Goal: Transaction & Acquisition: Purchase product/service

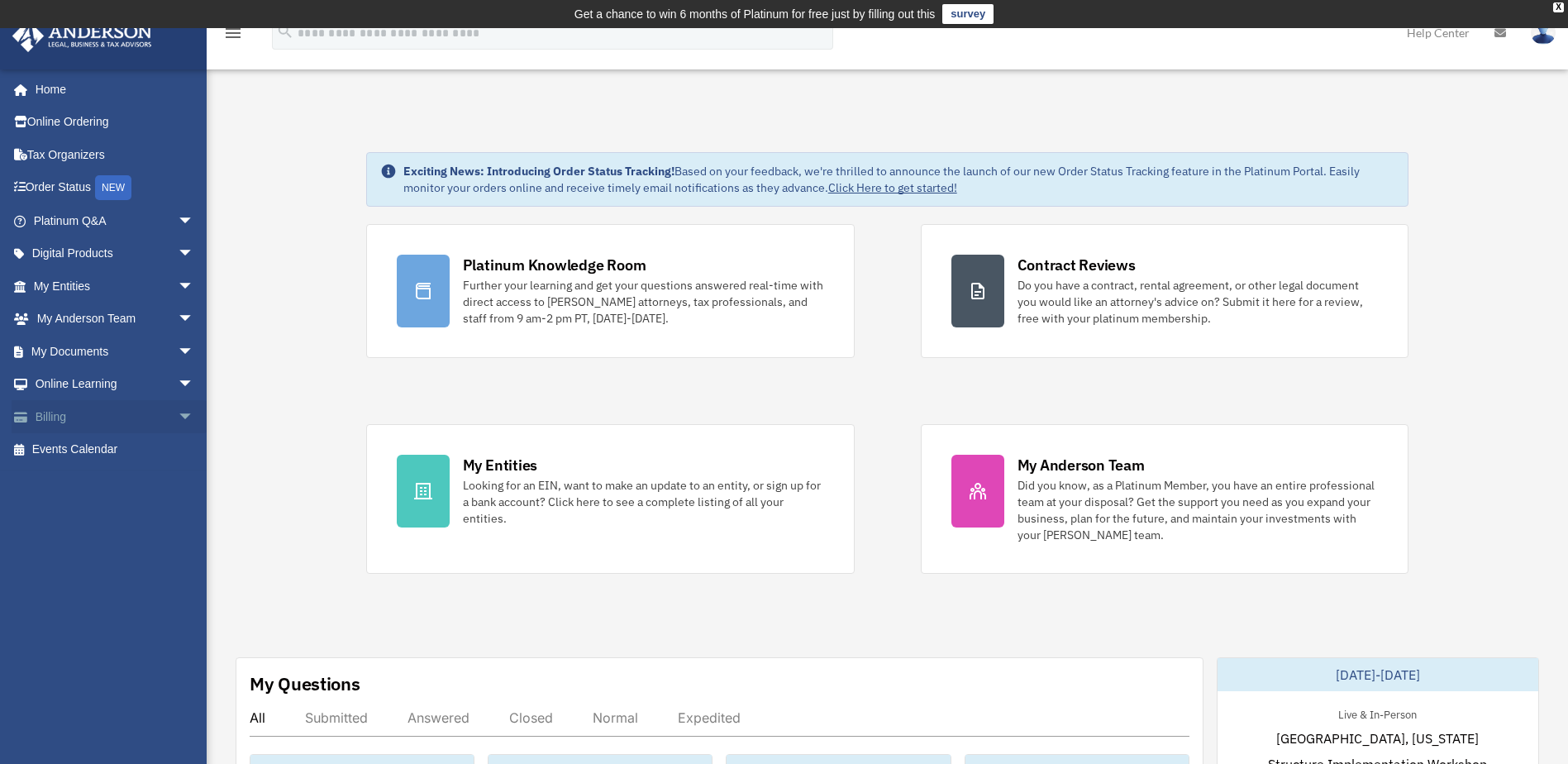
click at [72, 420] on link "Billing arrow_drop_down" at bounding box center [114, 416] width 207 height 33
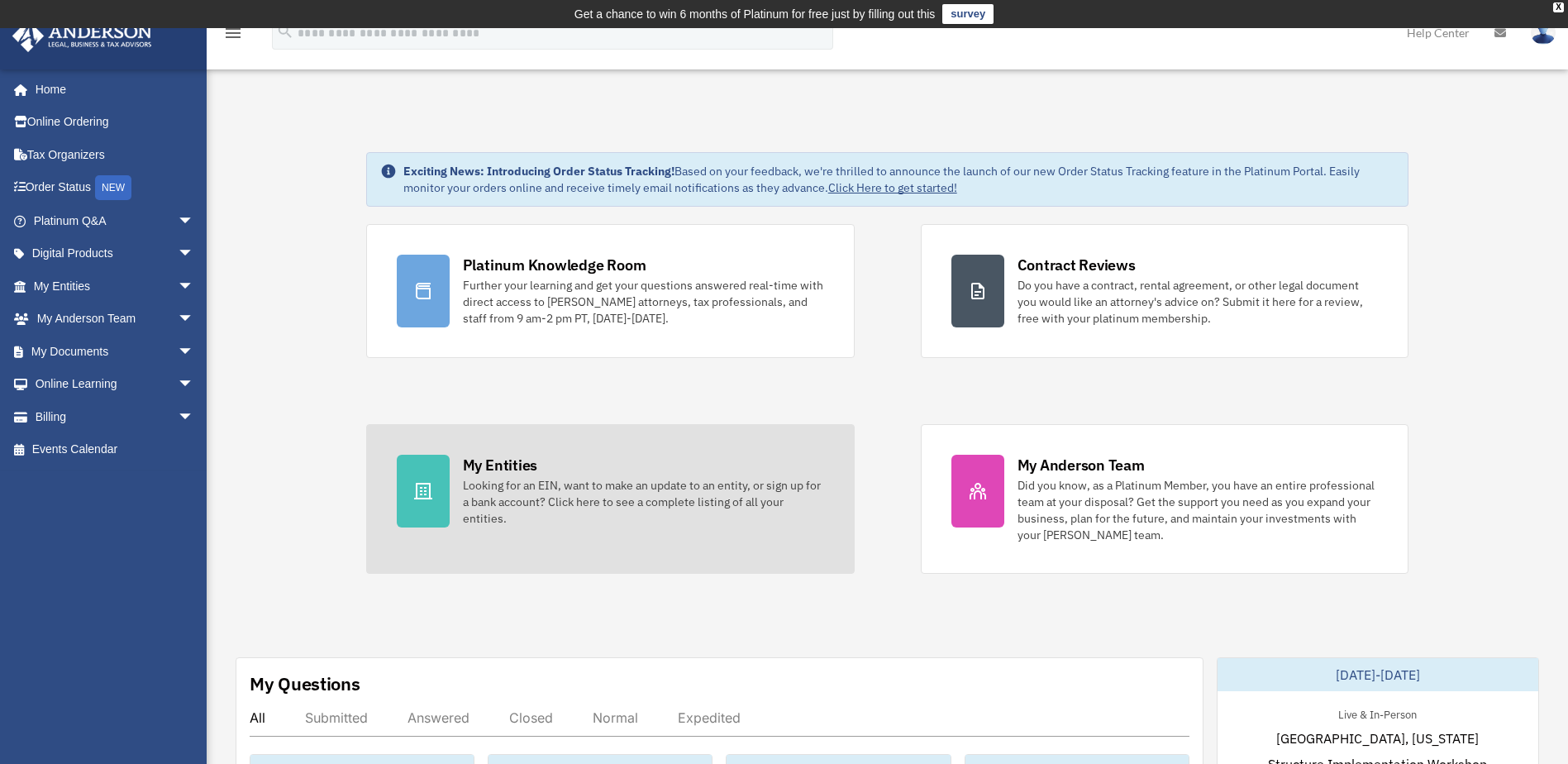
scroll to position [330, 0]
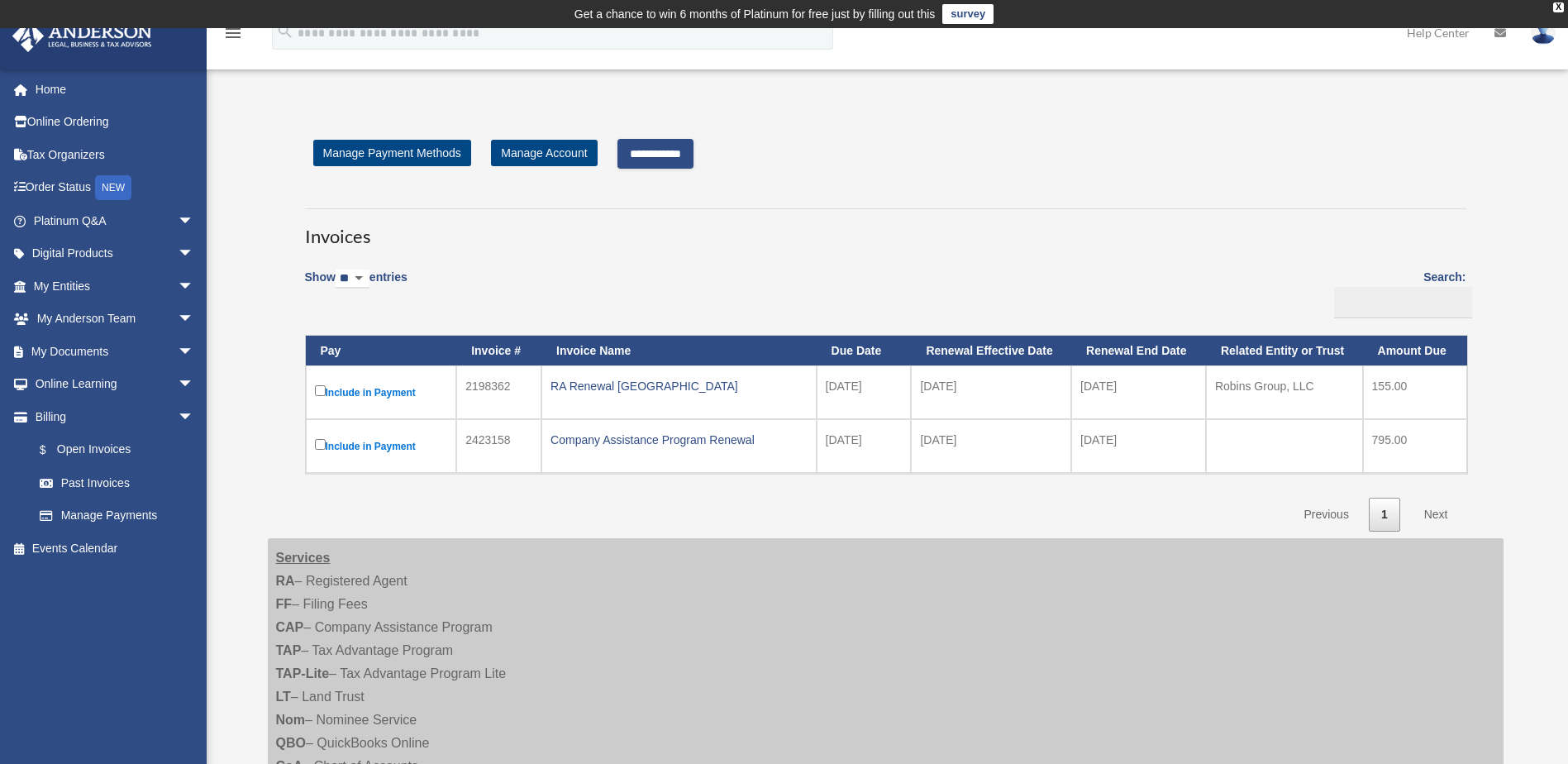
click at [668, 151] on input "**********" at bounding box center [656, 153] width 76 height 30
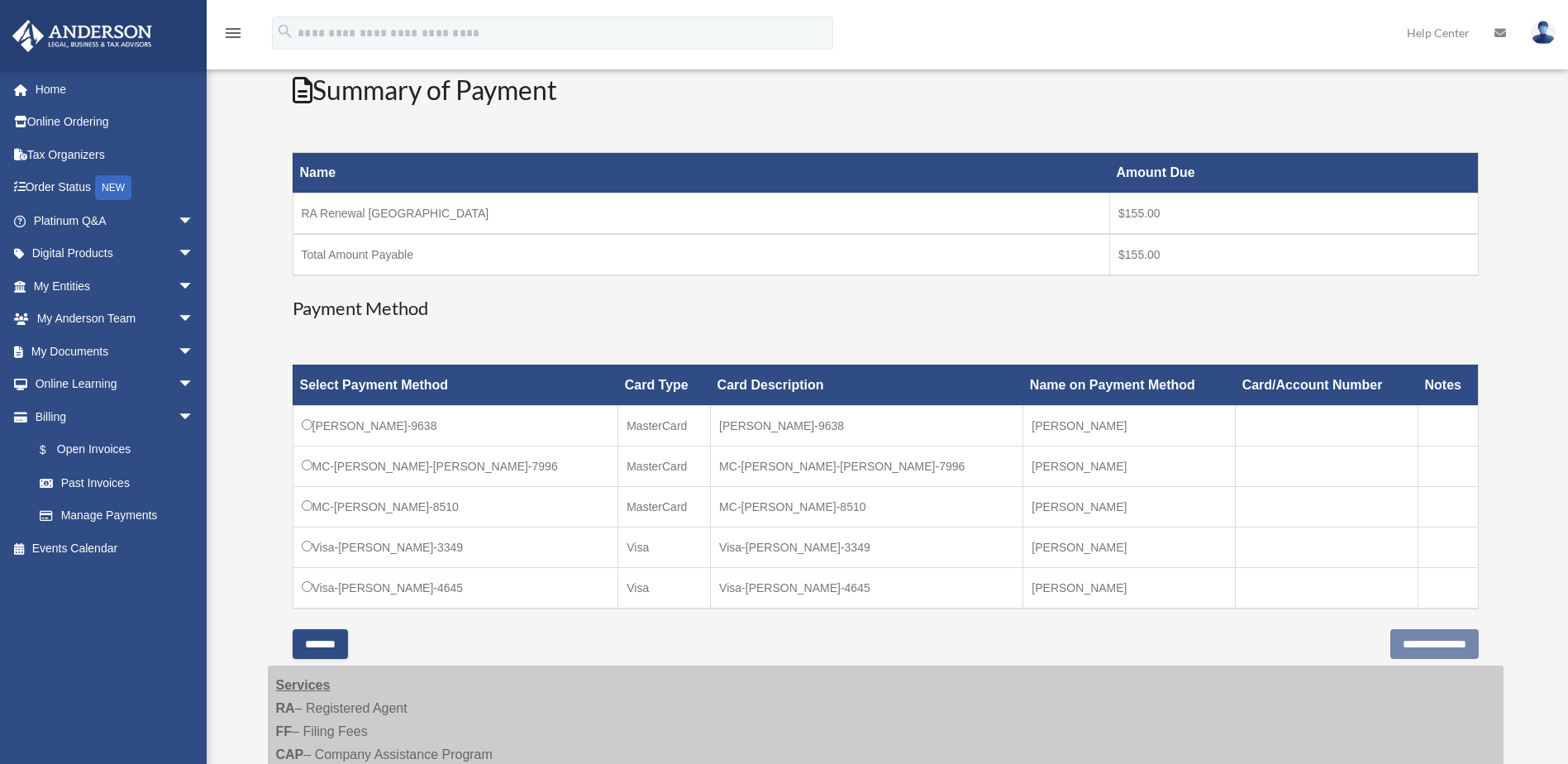
scroll to position [248, 0]
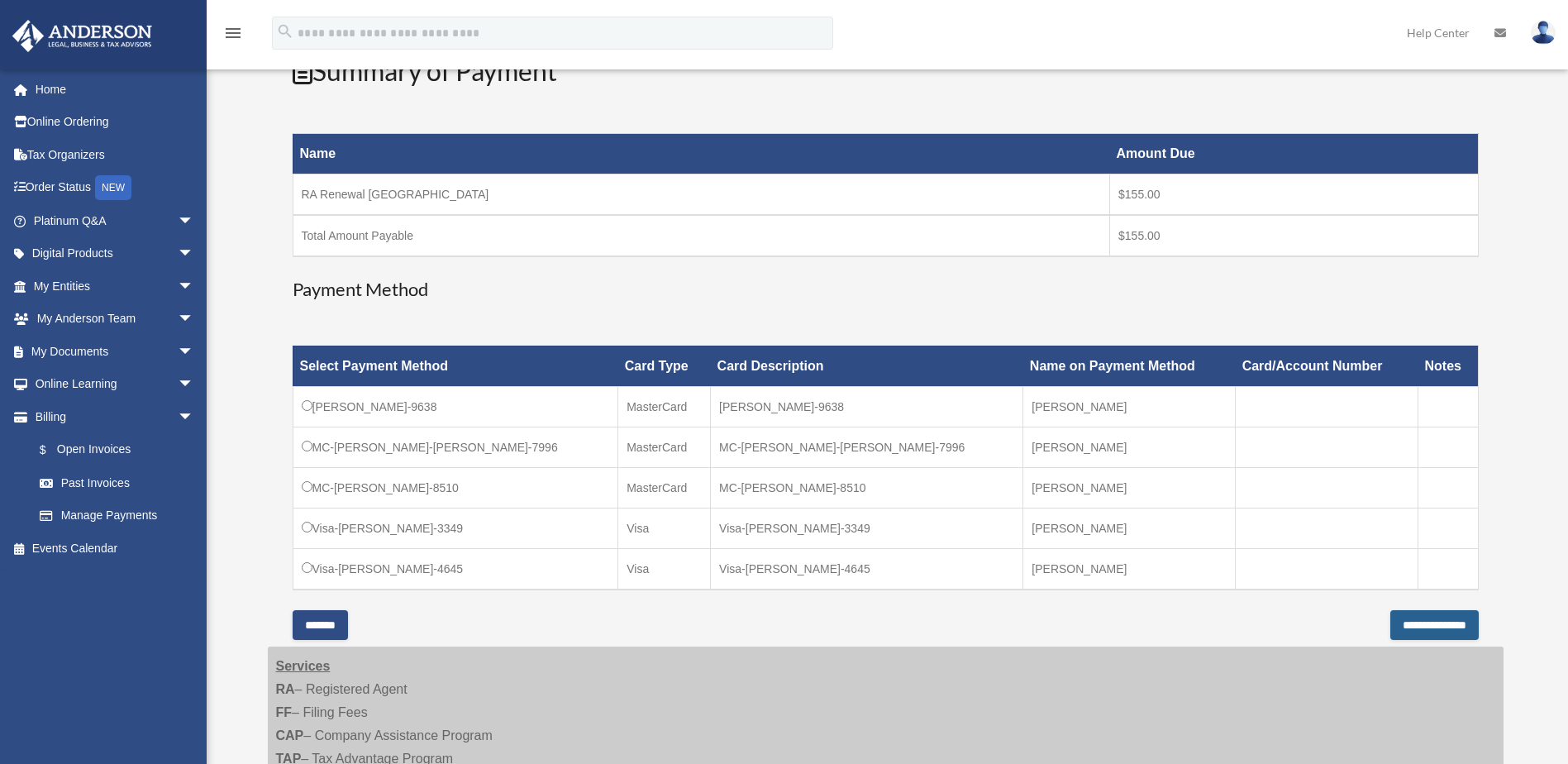
click at [1391, 625] on input "**********" at bounding box center [1435, 625] width 89 height 30
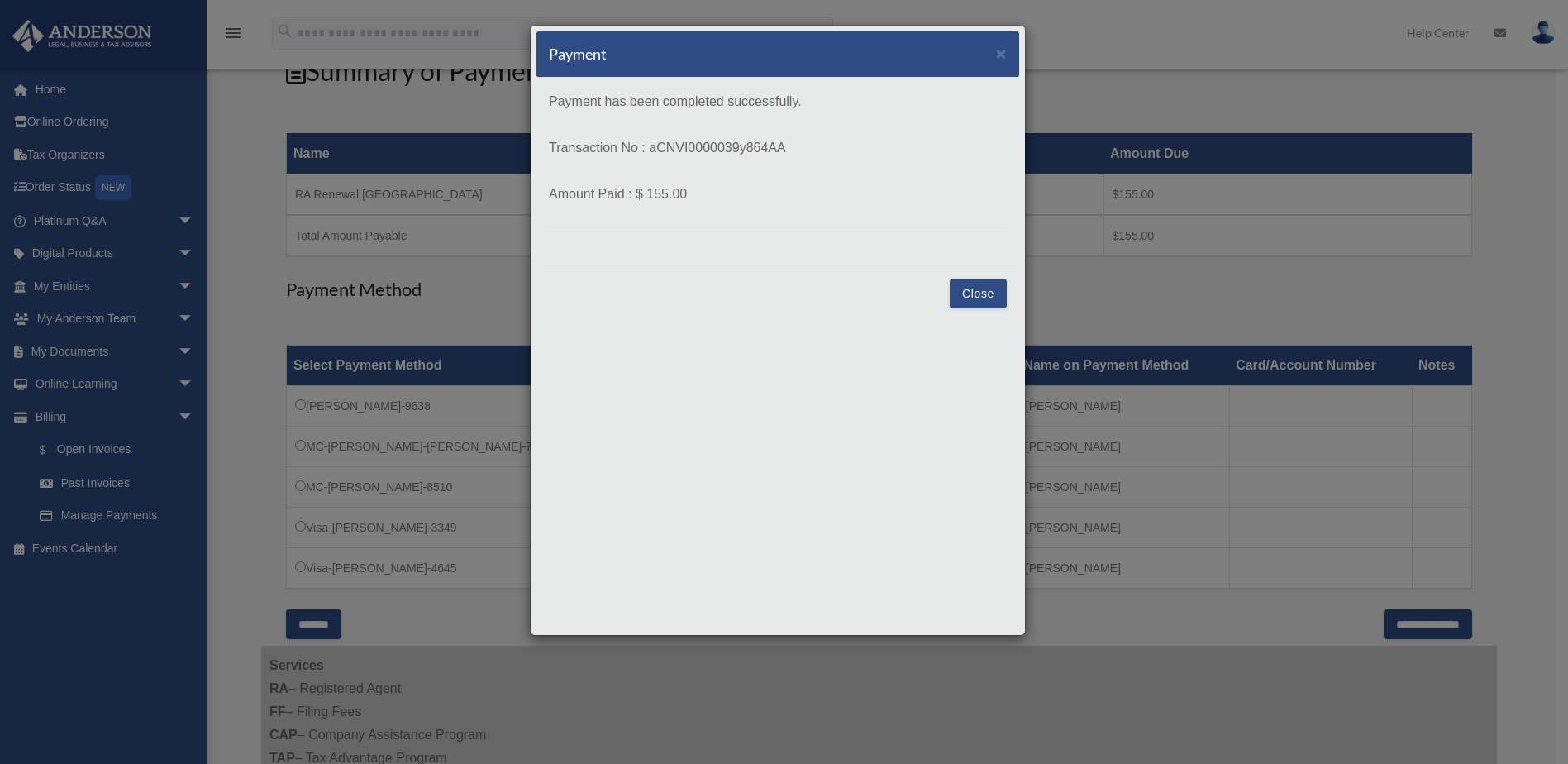
drag, startPoint x: 649, startPoint y: 145, endPoint x: 790, endPoint y: 145, distance: 141.0
click at [790, 145] on p "Transaction No : aCNVI0000039y864AA" at bounding box center [778, 148] width 458 height 23
drag, startPoint x: 790, startPoint y: 145, endPoint x: 758, endPoint y: 145, distance: 32.0
copy p "aCNVI0000039y864AA"
click at [972, 293] on button "Close" at bounding box center [978, 293] width 57 height 30
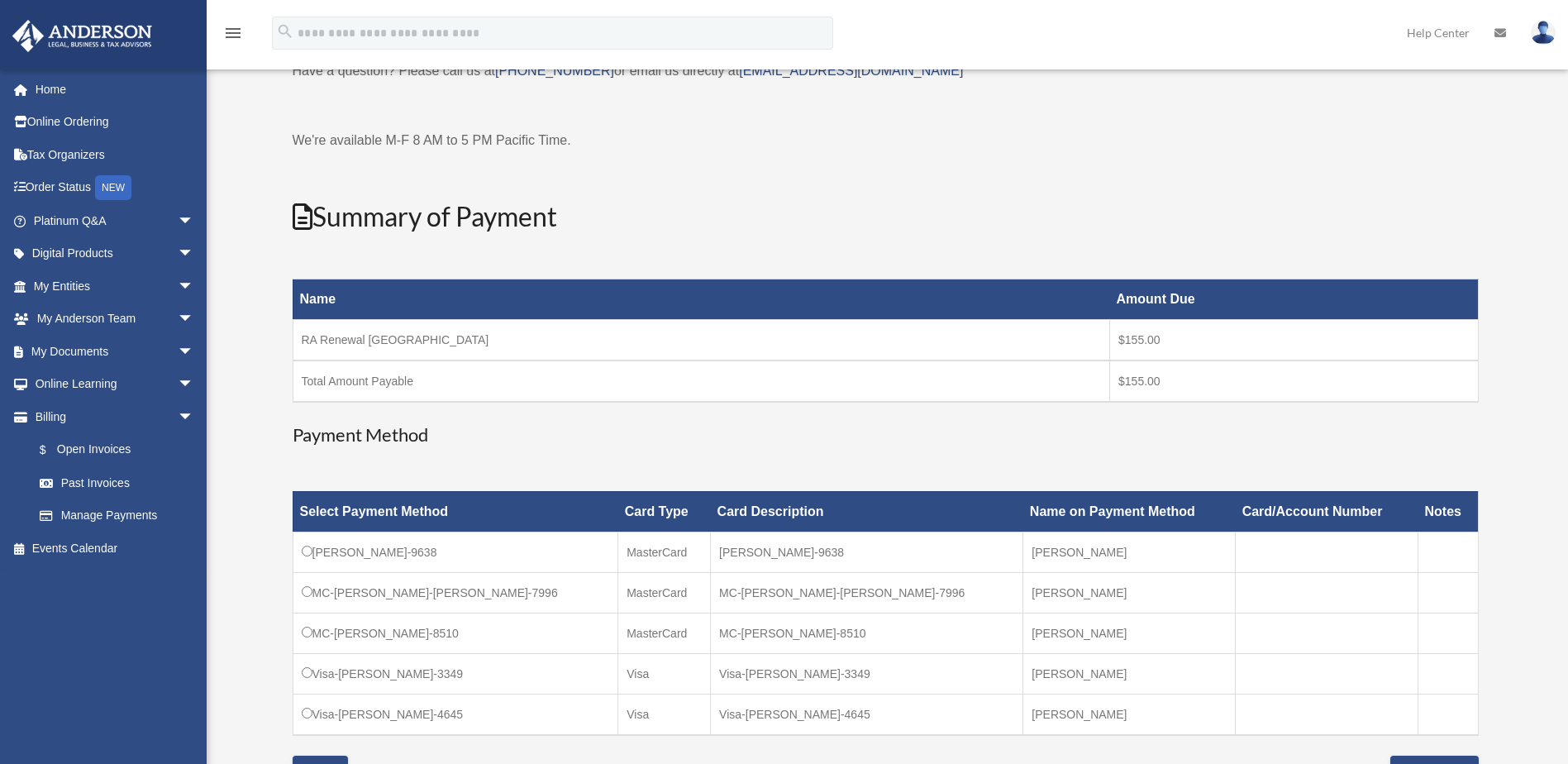
scroll to position [83, 0]
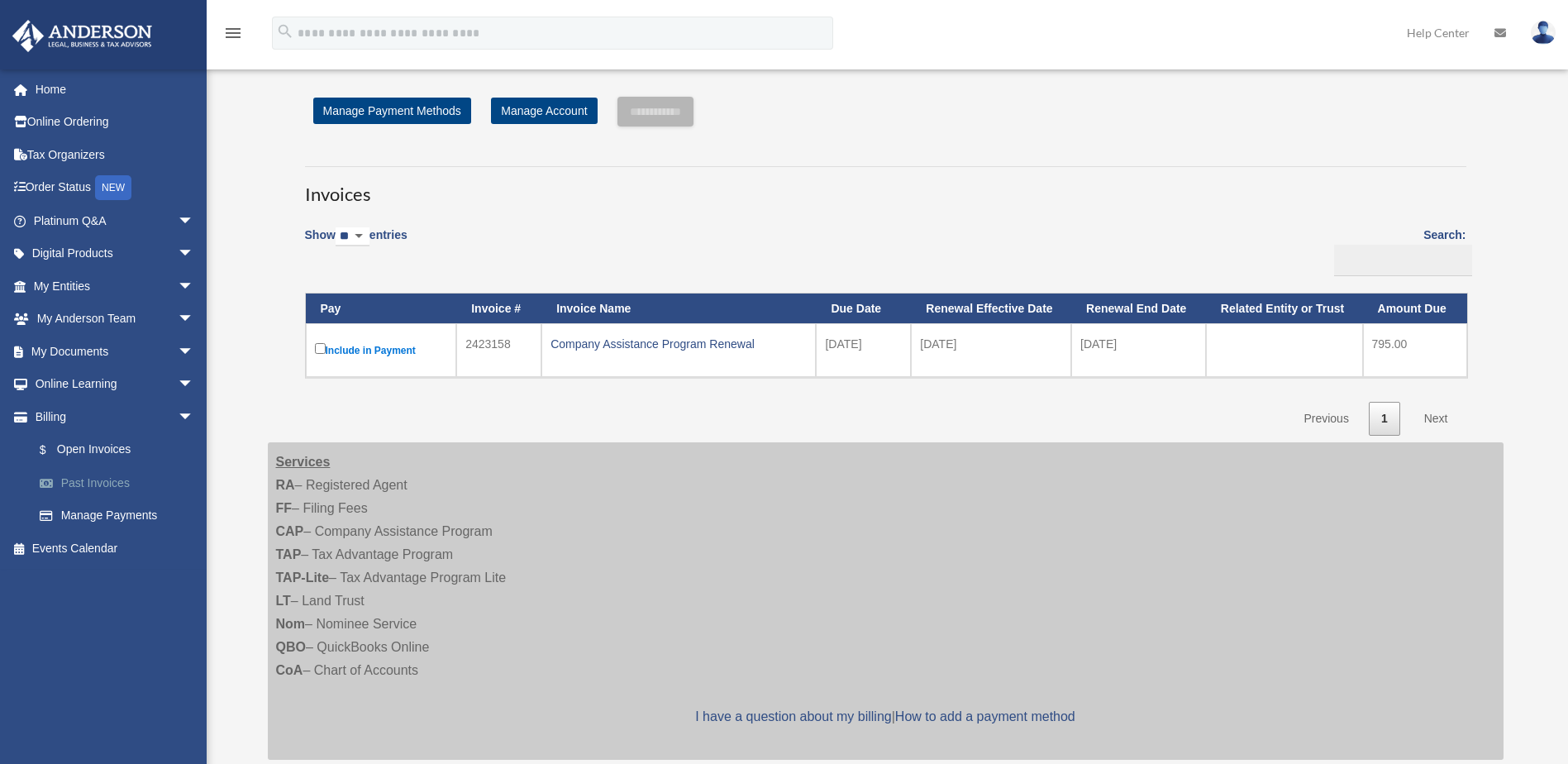
scroll to position [83, 0]
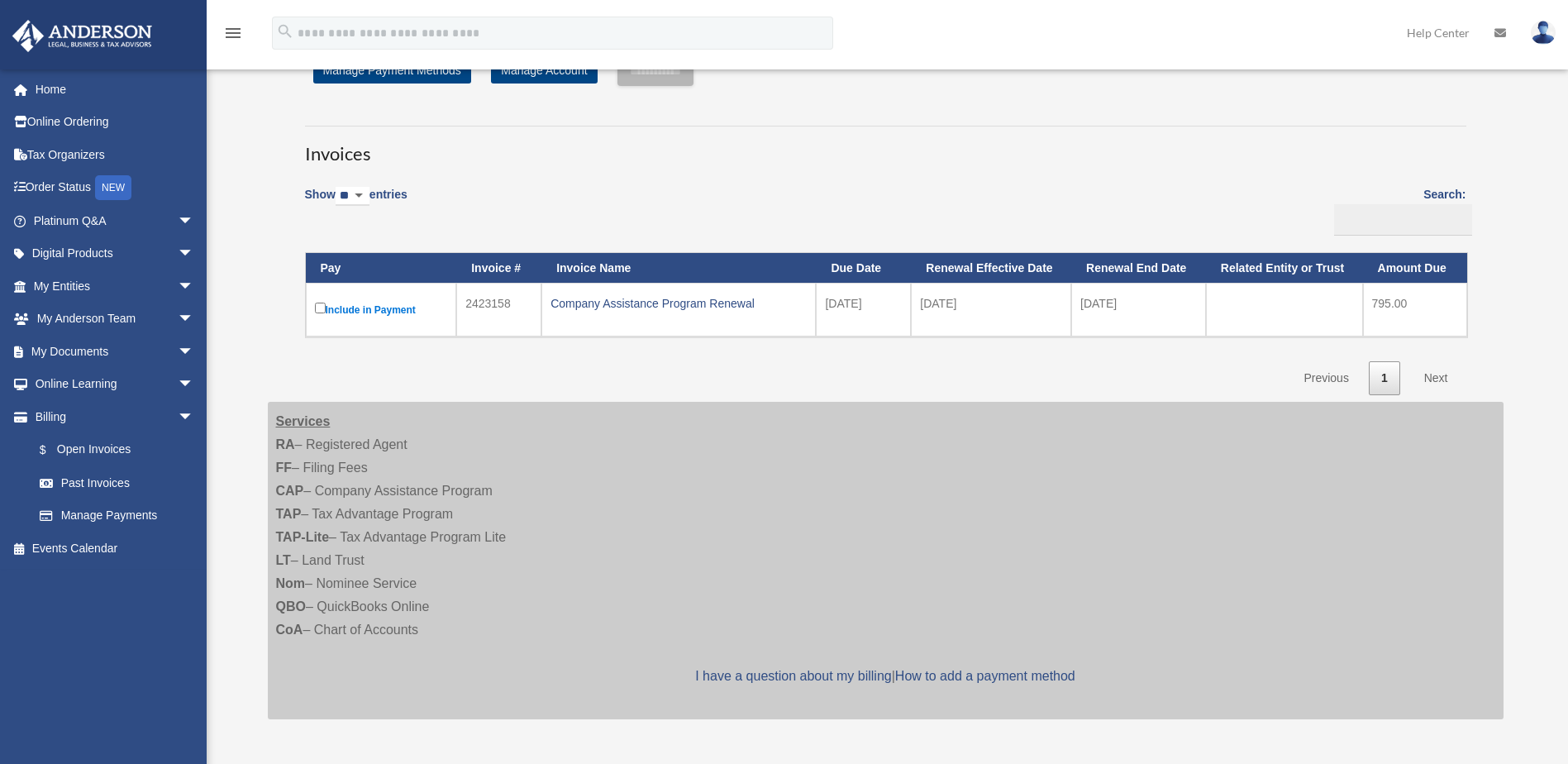
click at [1543, 32] on img at bounding box center [1543, 33] width 25 height 24
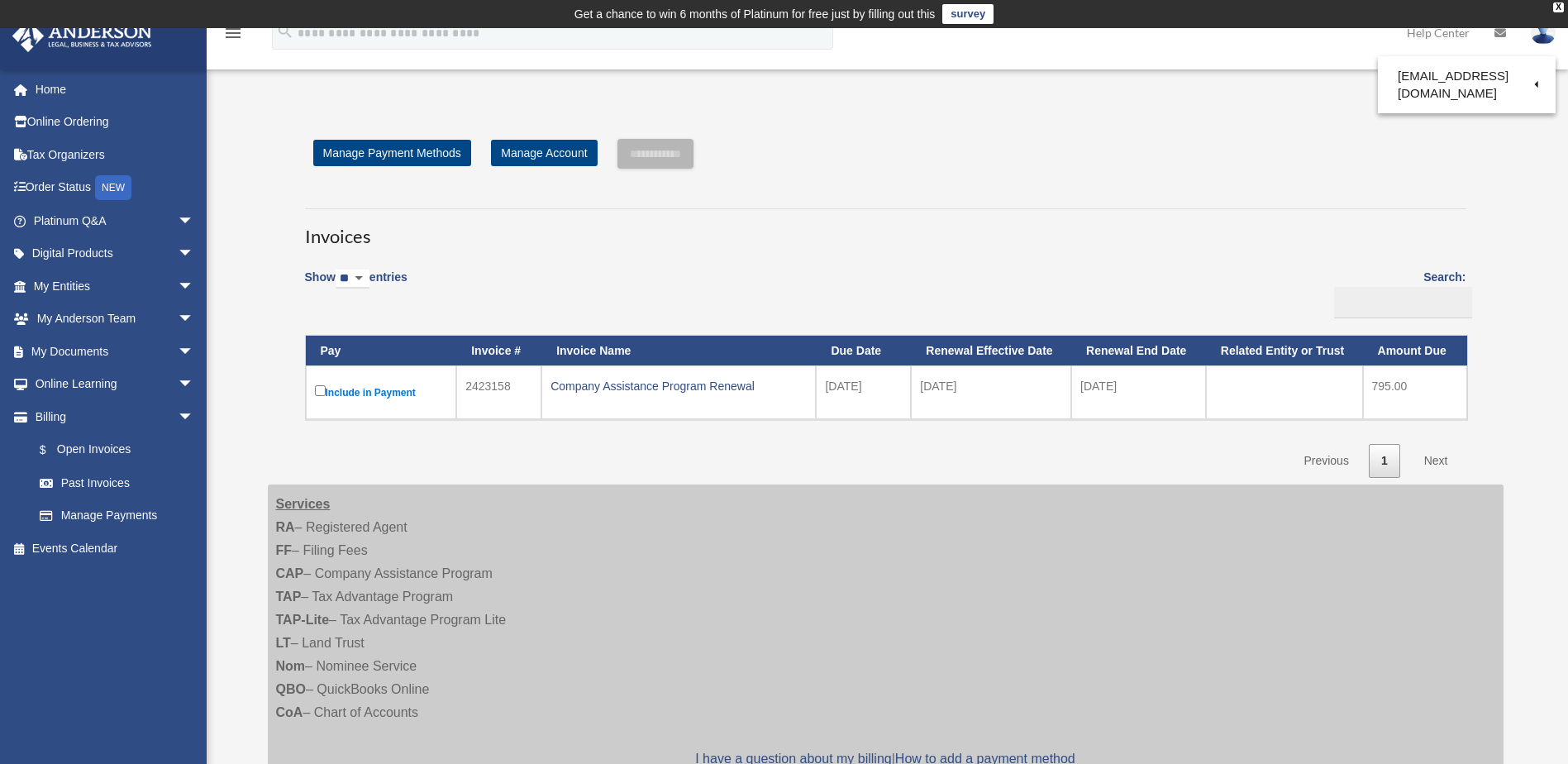
drag, startPoint x: 1146, startPoint y: 137, endPoint x: 1170, endPoint y: 137, distance: 24.0
click at [1147, 137] on div "**********" at bounding box center [886, 481] width 1236 height 725
click at [58, 93] on link "Home" at bounding box center [114, 89] width 207 height 33
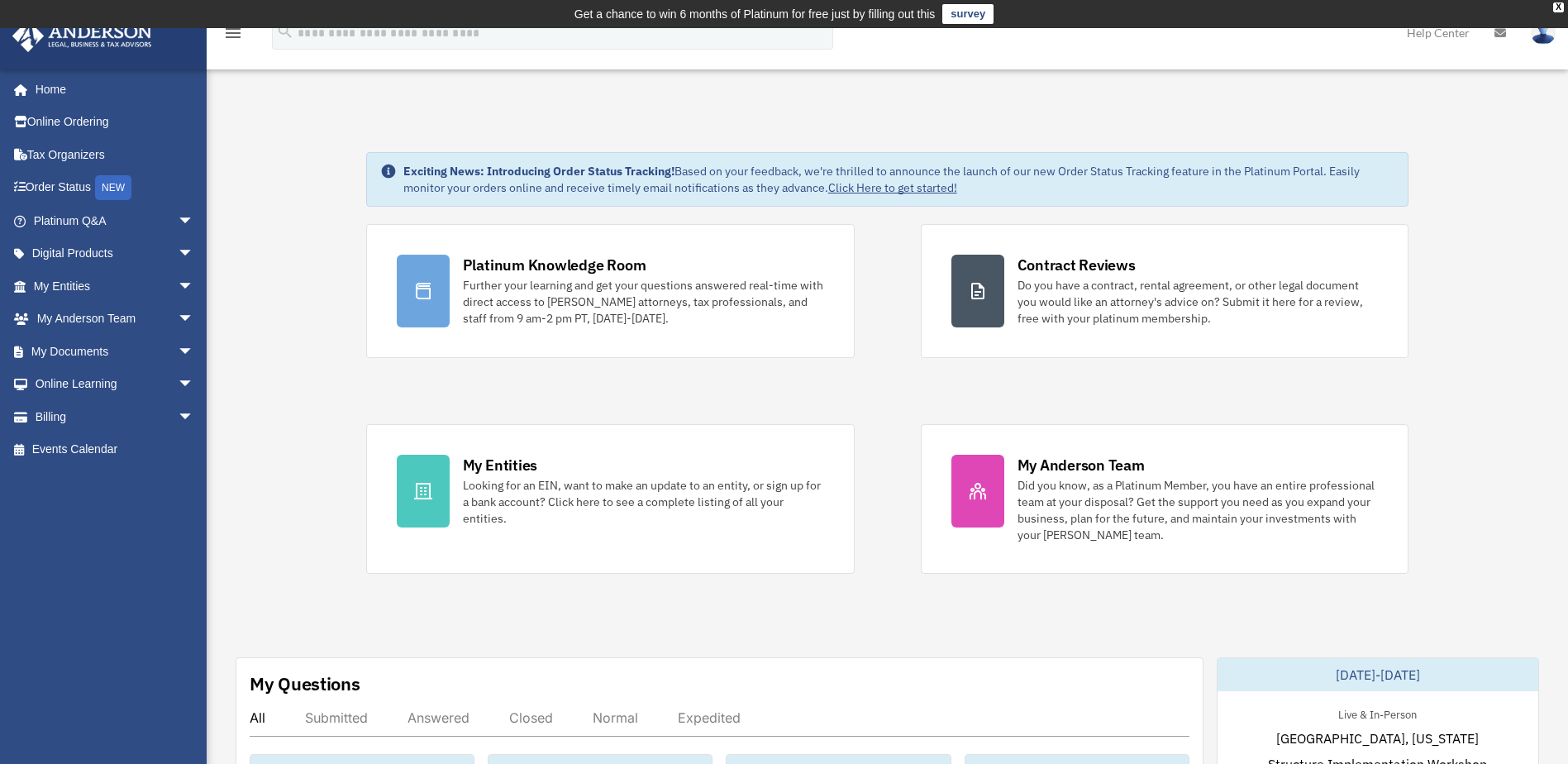
click at [1544, 32] on img at bounding box center [1543, 33] width 25 height 24
click at [1560, 6] on div "X" at bounding box center [1559, 8] width 10 height 10
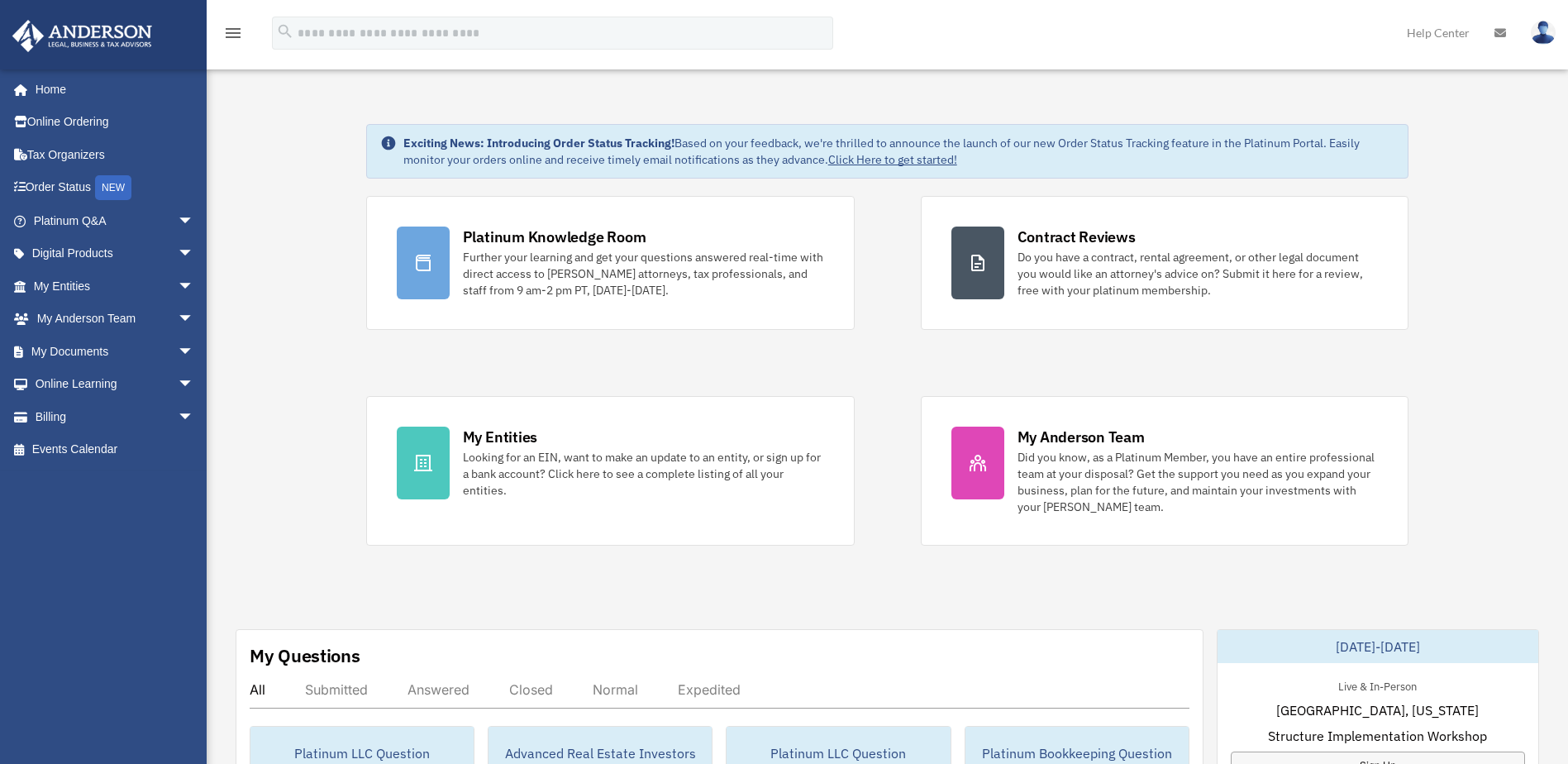
click at [1441, 32] on link "Help Center" at bounding box center [1439, 33] width 88 height 65
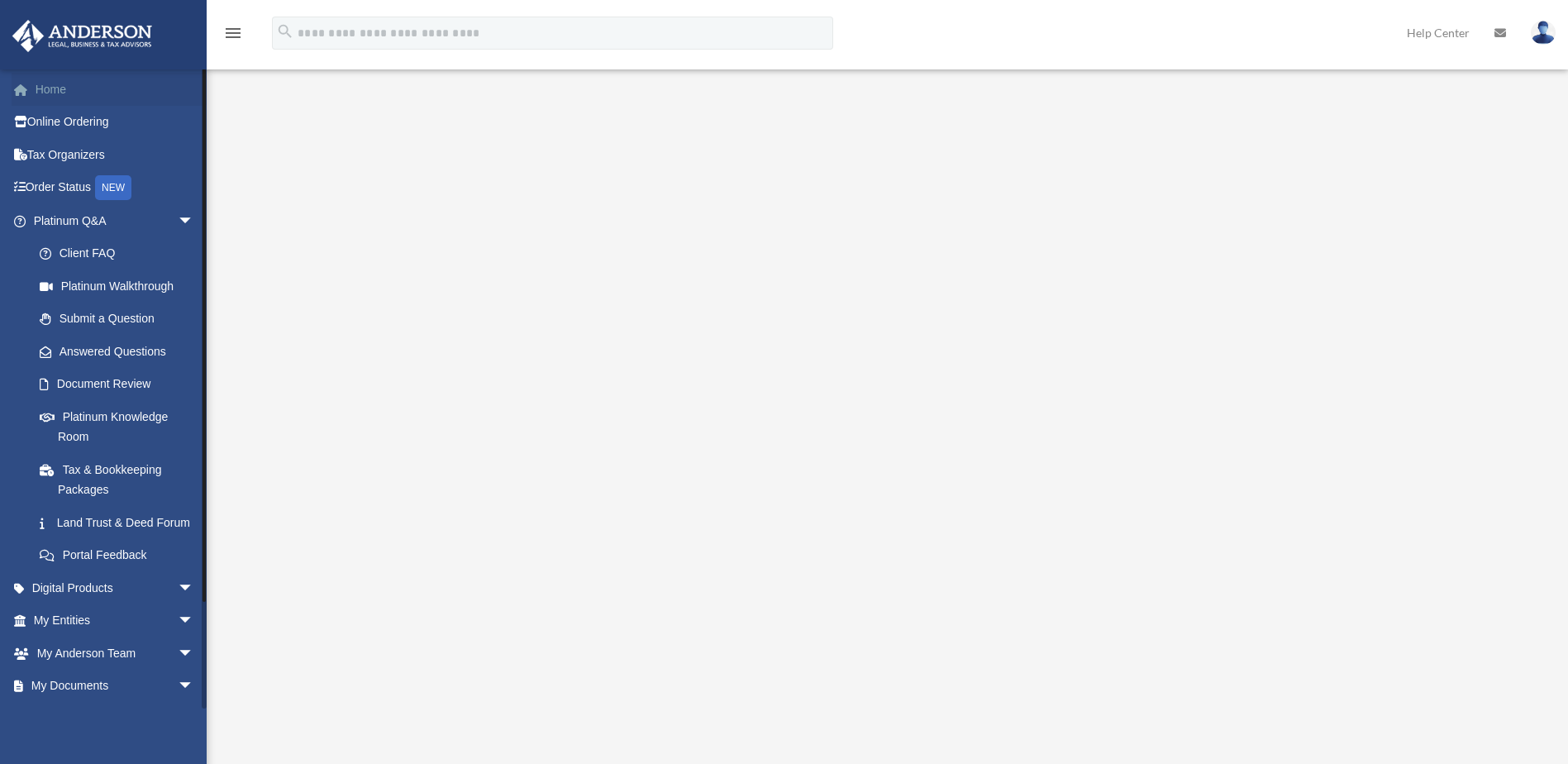
click at [52, 88] on link "Home" at bounding box center [114, 89] width 207 height 33
click at [58, 95] on link "Home" at bounding box center [114, 89] width 207 height 33
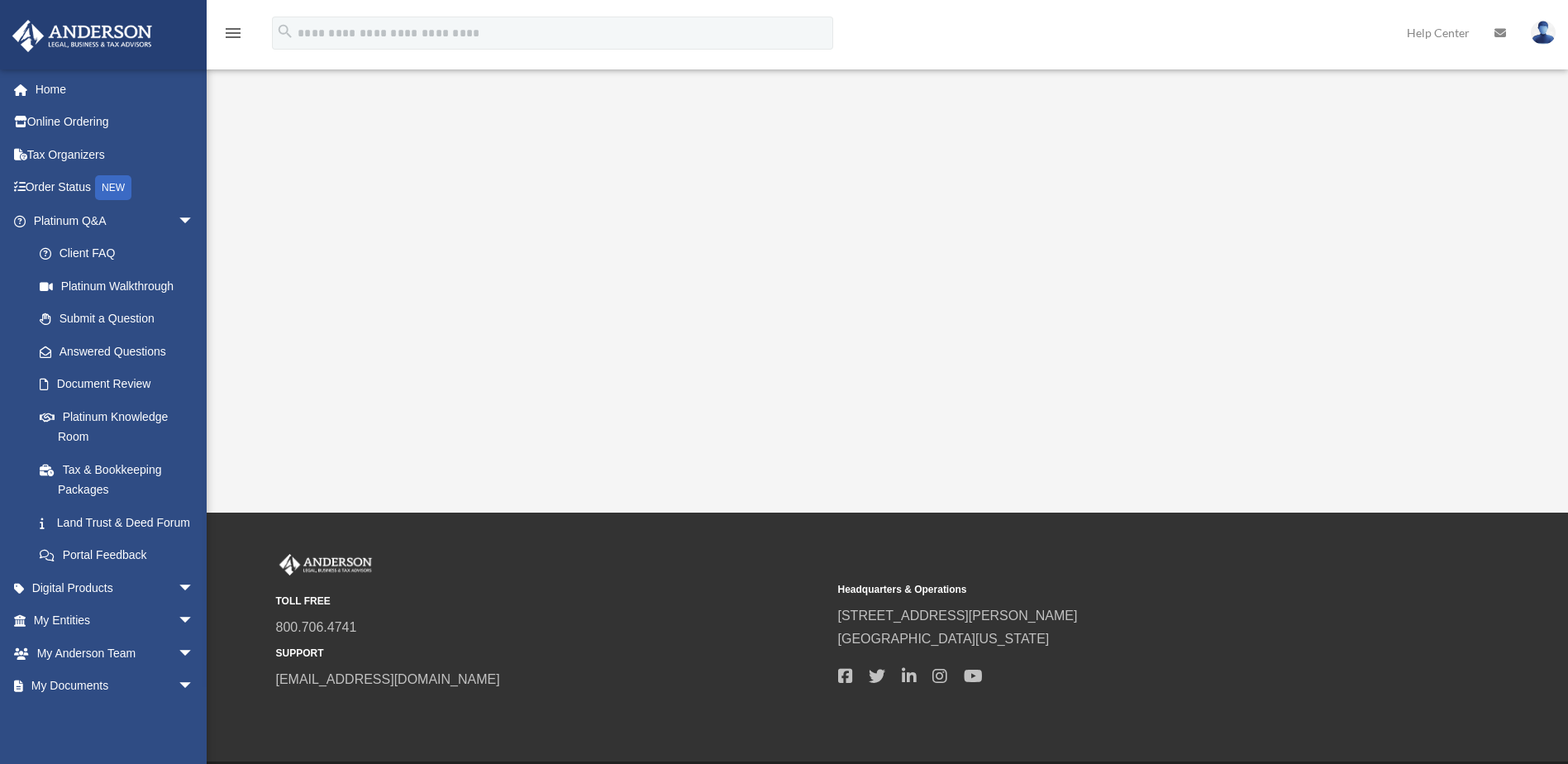
scroll to position [310, 0]
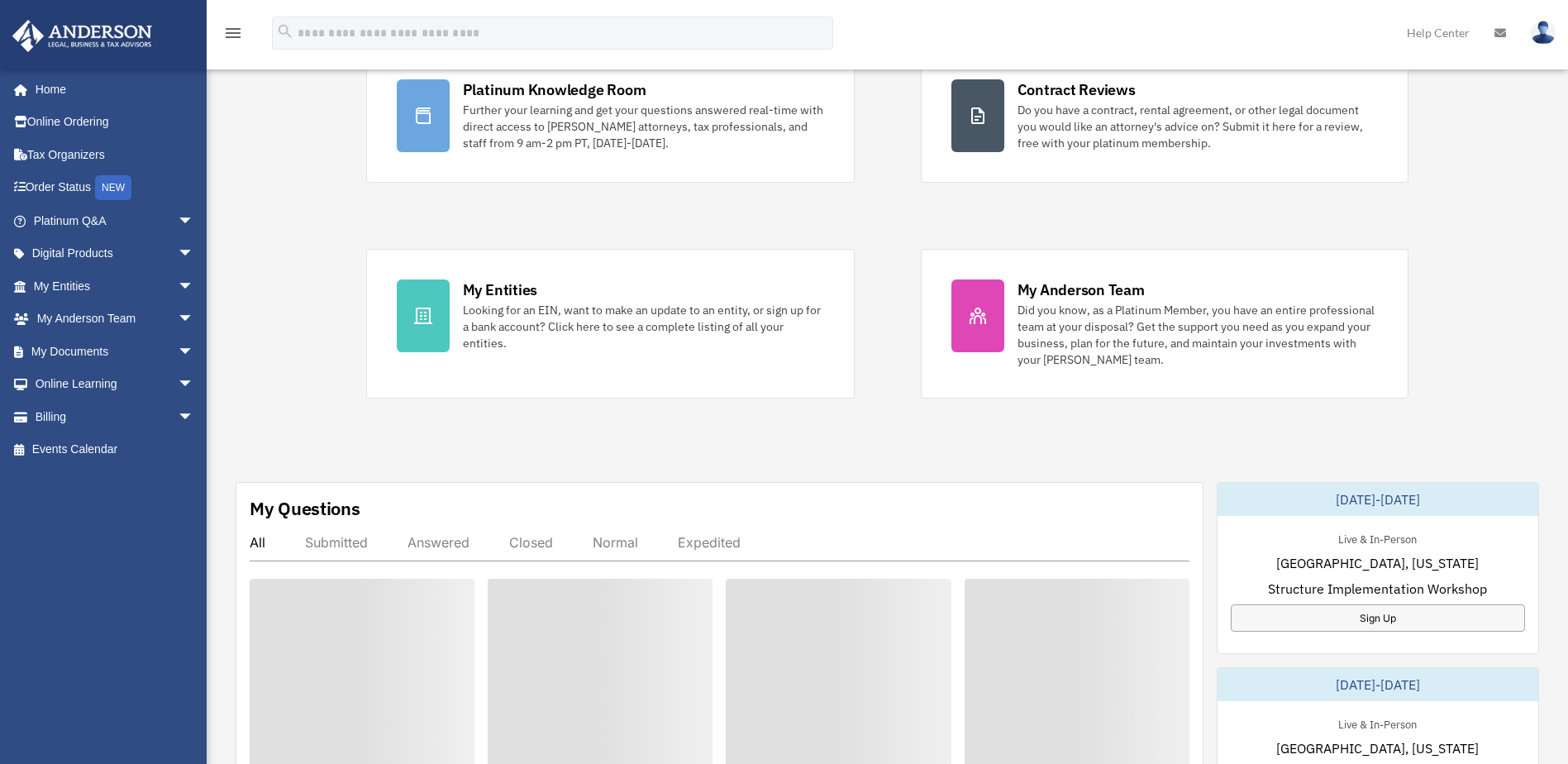
scroll to position [248, 0]
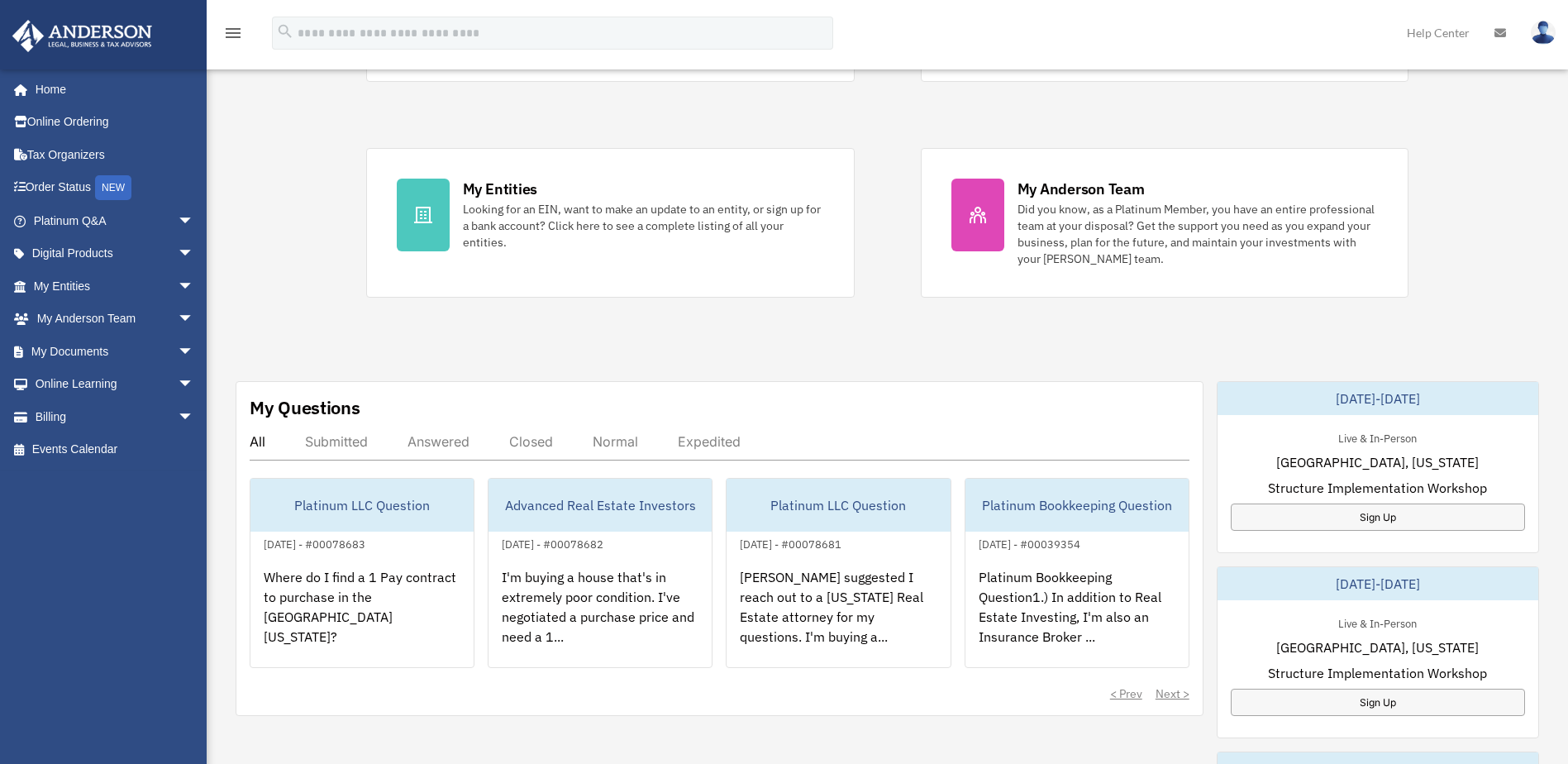
drag, startPoint x: 1552, startPoint y: 30, endPoint x: 1270, endPoint y: 94, distance: 289.2
click at [1268, 97] on div "Platinum Knowledge Room Further your learning and get your questions answered r…" at bounding box center [888, 122] width 1043 height 349
click at [1543, 32] on img at bounding box center [1543, 33] width 25 height 24
click at [1284, 68] on div "menu search Site Menu add [EMAIL_ADDRESS][DOMAIN_NAME] My Profile Reset Passwor…" at bounding box center [784, 40] width 1544 height 56
click at [1534, 30] on img at bounding box center [1543, 33] width 25 height 24
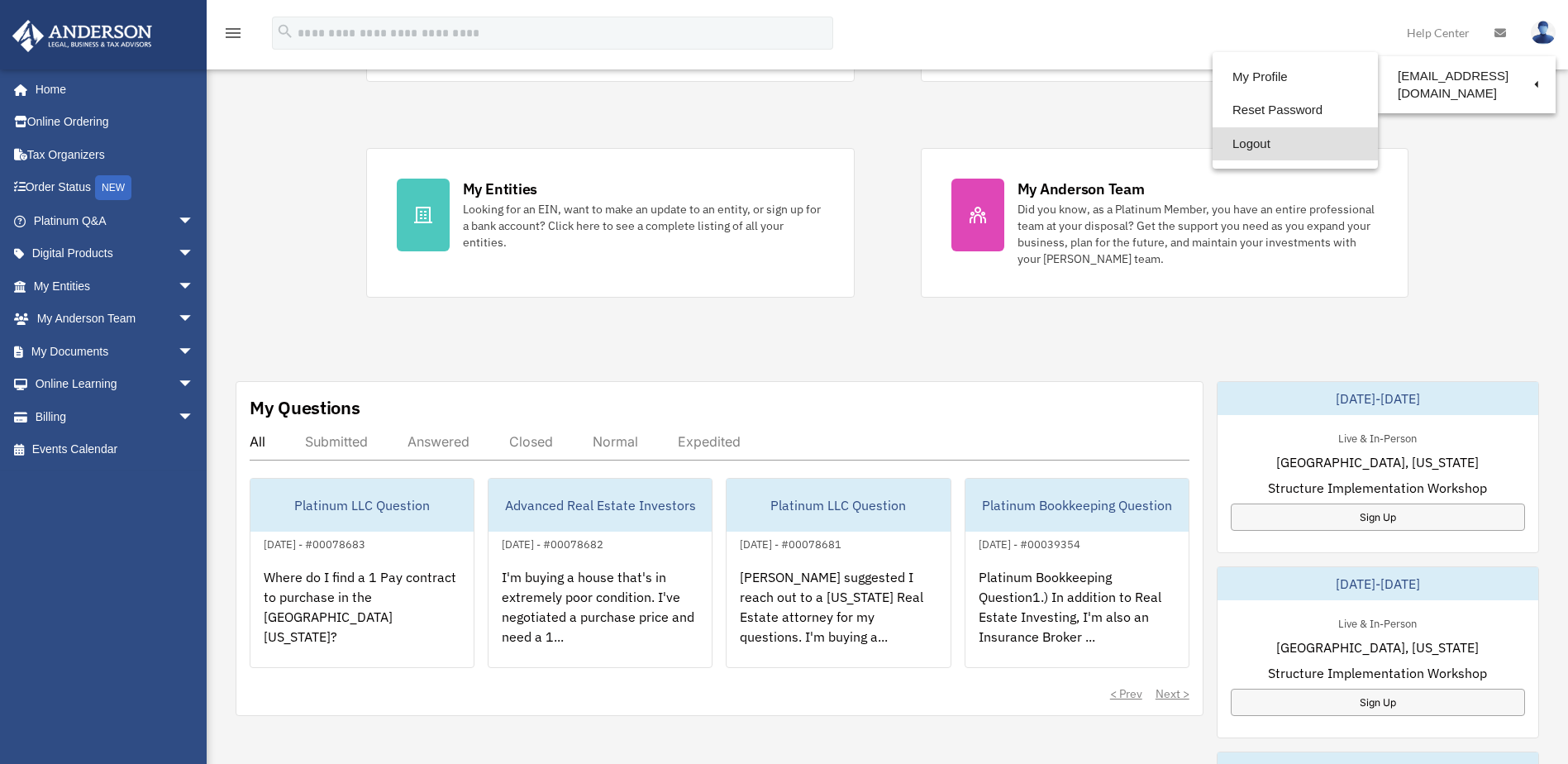
click at [1244, 144] on link "Logout" at bounding box center [1295, 144] width 165 height 34
